Goal: Task Accomplishment & Management: Use online tool/utility

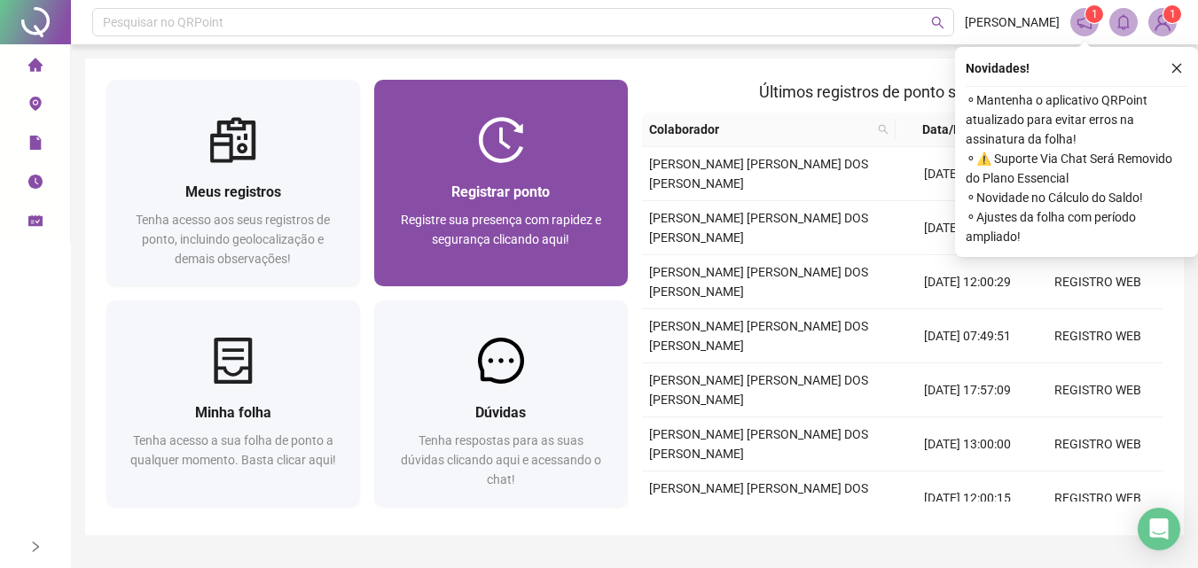
click at [553, 199] on div "Registrar ponto" at bounding box center [500, 192] width 211 height 22
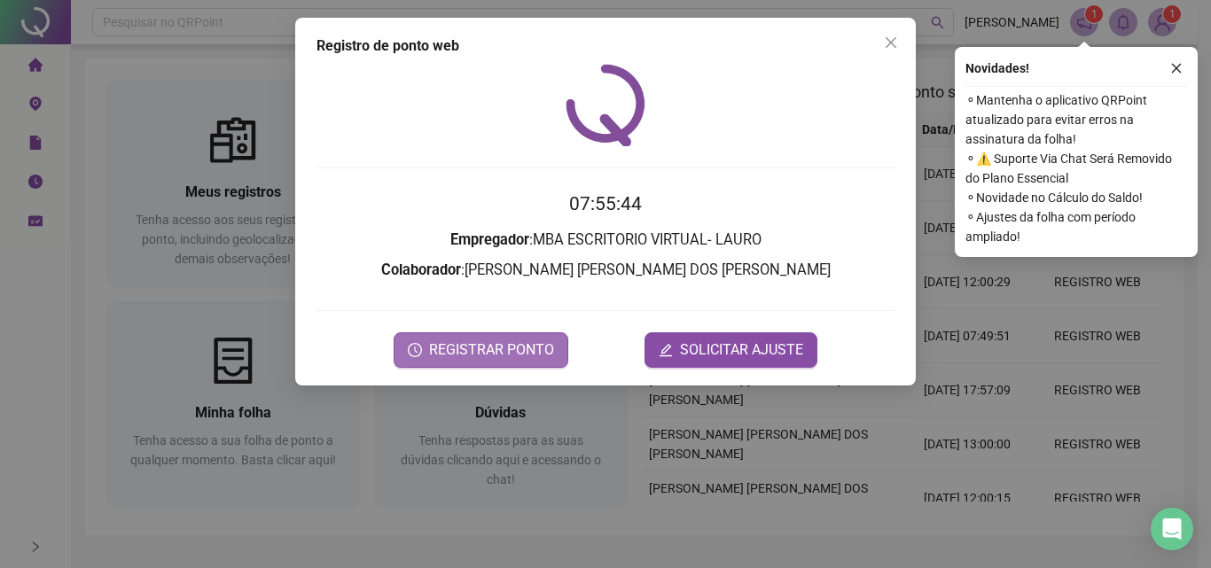
click at [526, 345] on span "REGISTRAR PONTO" at bounding box center [491, 349] width 125 height 21
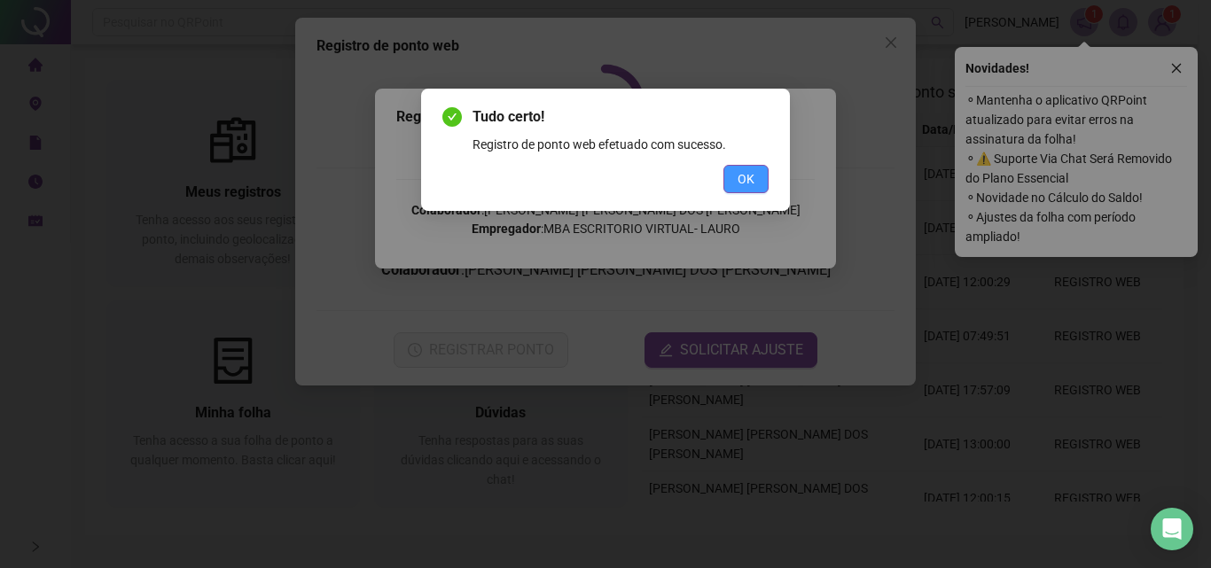
click at [739, 178] on span "OK" at bounding box center [745, 179] width 17 height 20
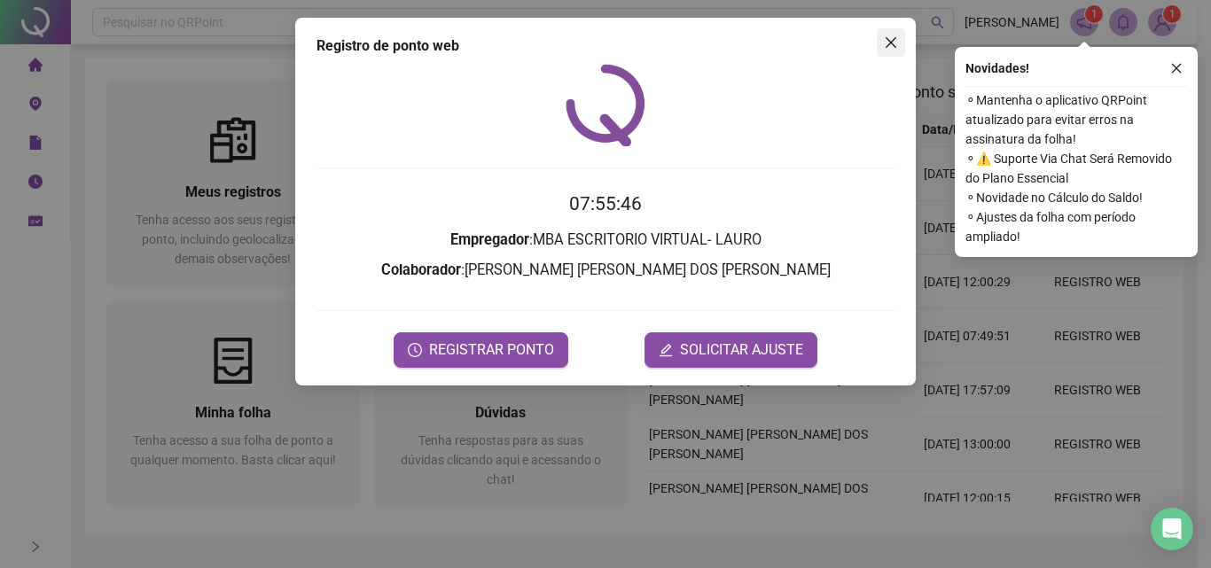
click at [886, 39] on icon "close" at bounding box center [891, 42] width 11 height 11
